Goal: Task Accomplishment & Management: Use online tool/utility

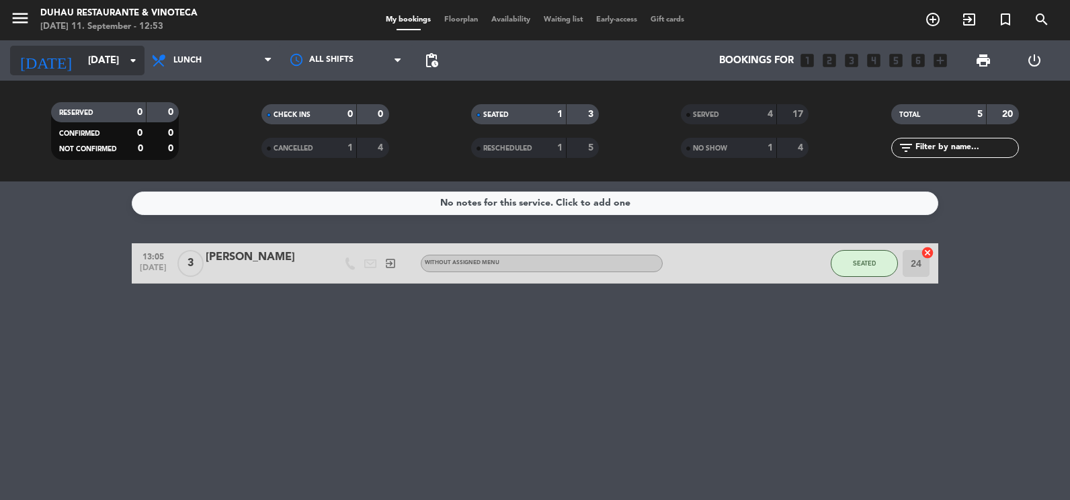
click at [89, 56] on input "[DATE]" at bounding box center [145, 60] width 129 height 25
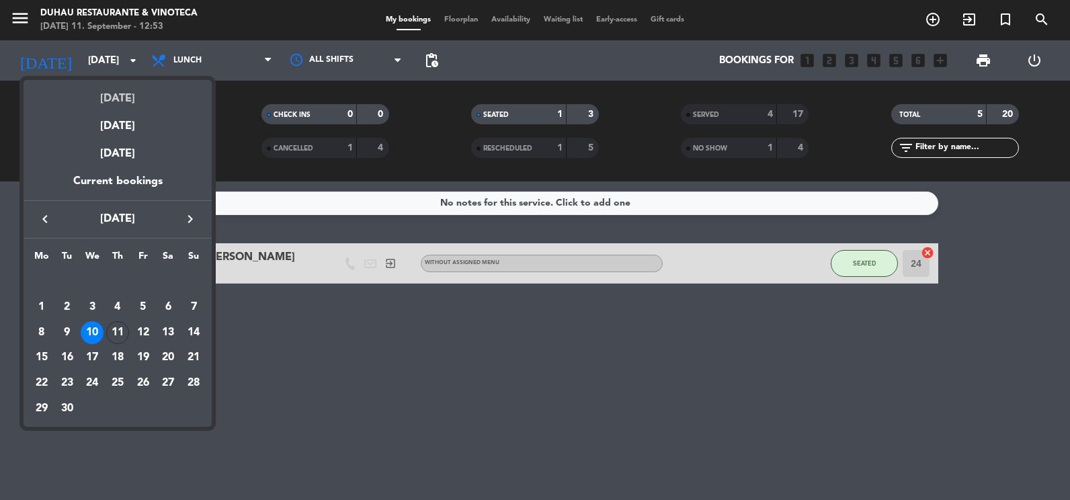
click at [128, 90] on div "[DATE]" at bounding box center [118, 94] width 188 height 28
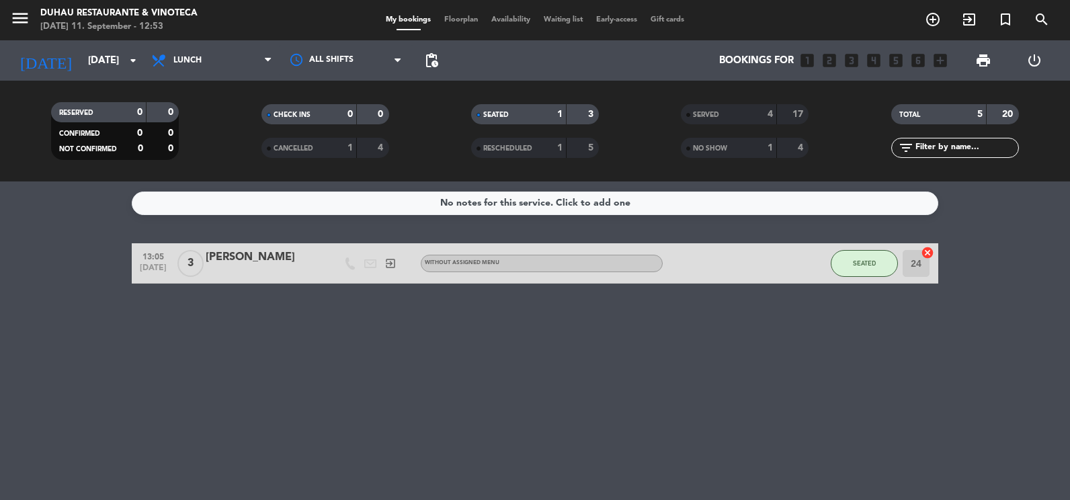
type input "[DATE]"
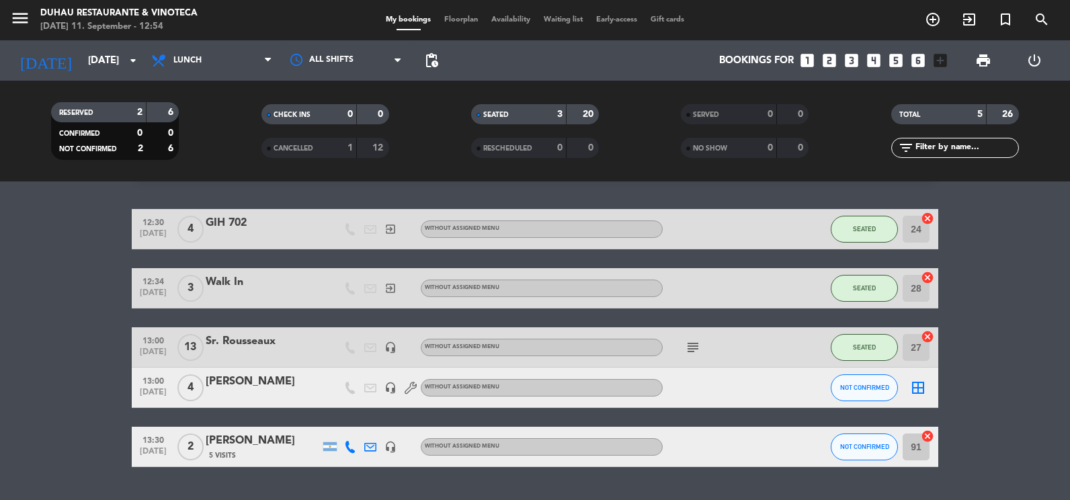
scroll to position [69, 0]
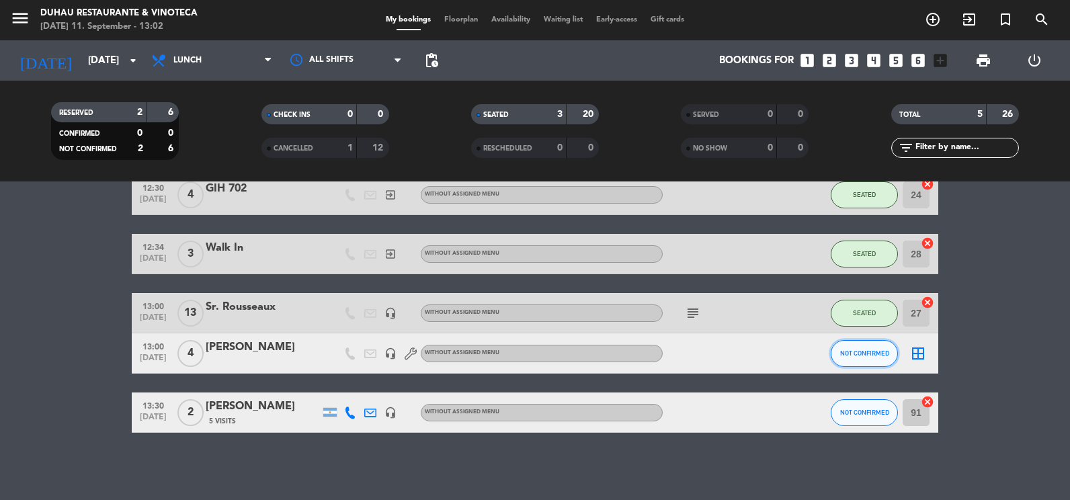
click at [879, 351] on span "NOT CONFIRMED" at bounding box center [864, 352] width 49 height 7
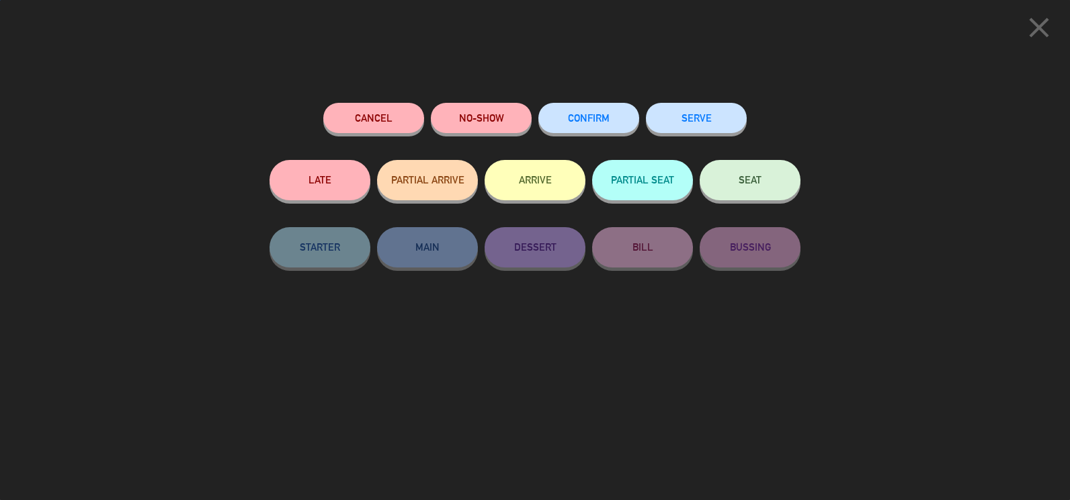
click at [768, 173] on button "SEAT" at bounding box center [749, 180] width 101 height 40
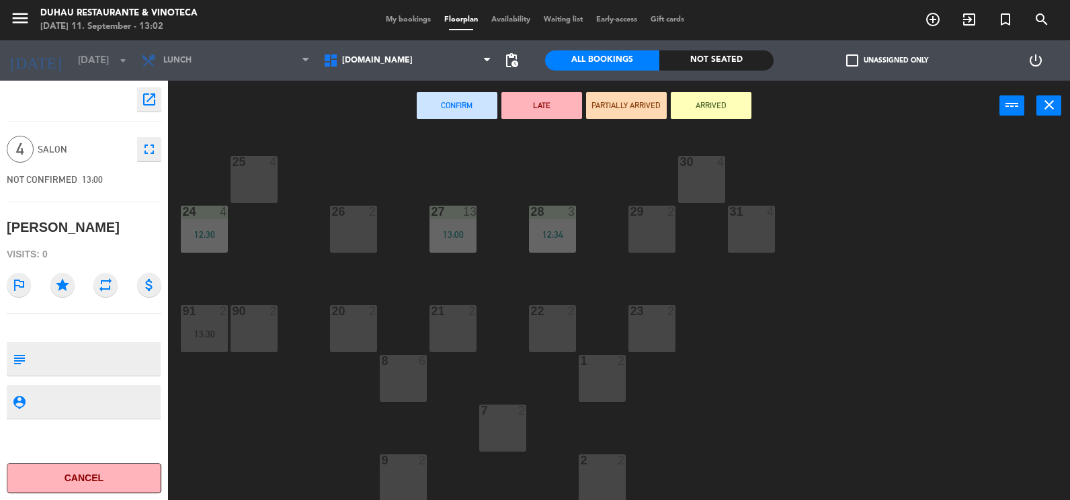
click at [354, 313] on div at bounding box center [354, 311] width 22 height 12
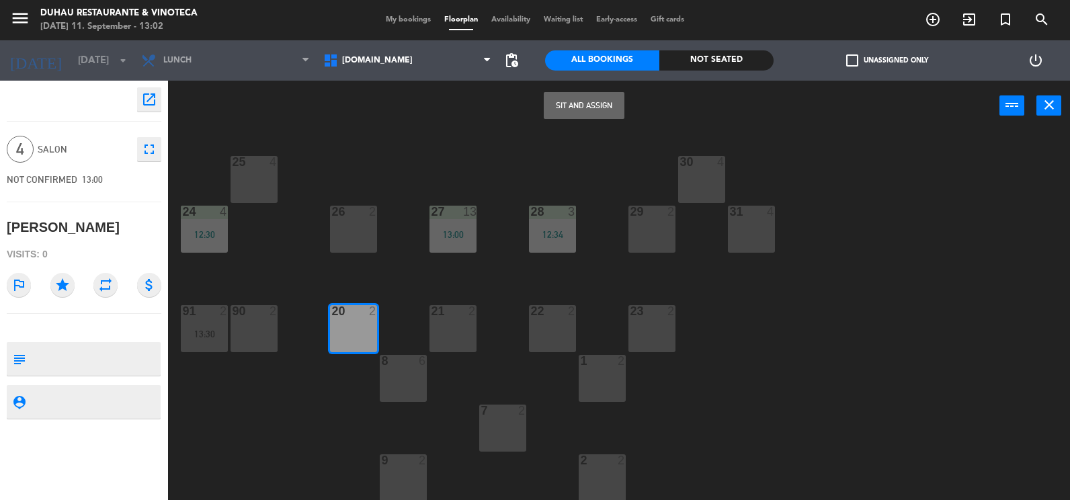
click at [608, 109] on button "Sit and Assign" at bounding box center [584, 105] width 81 height 27
